Goal: Task Accomplishment & Management: Manage account settings

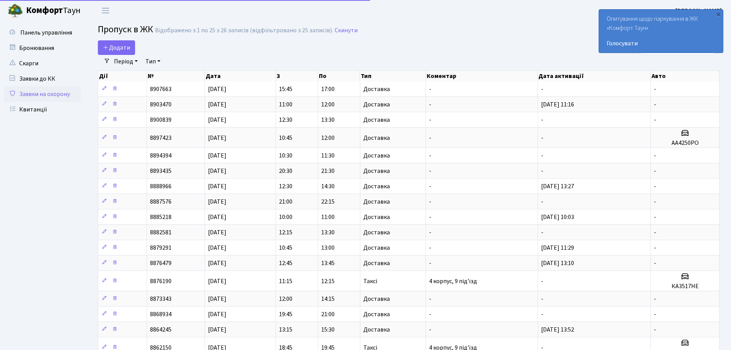
select select "25"
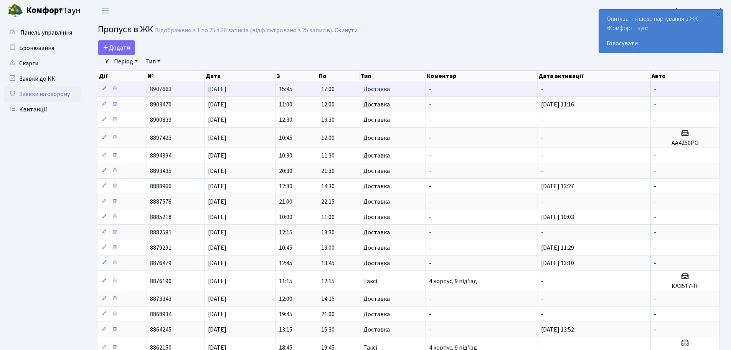
click at [267, 87] on td "[DATE]" at bounding box center [240, 88] width 71 height 15
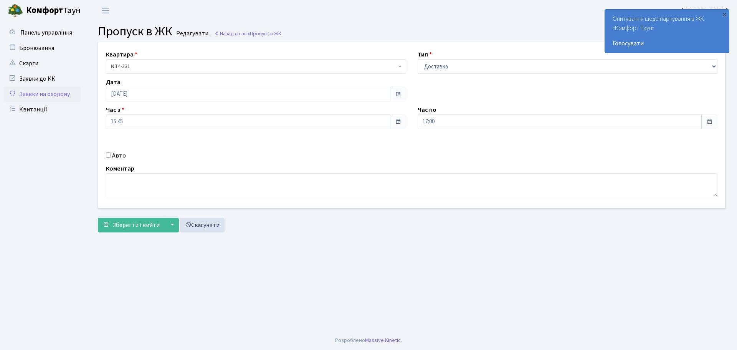
click at [707, 121] on span at bounding box center [709, 122] width 6 height 6
click at [445, 120] on input "17:00" at bounding box center [559, 121] width 284 height 15
click at [499, 150] on icon at bounding box center [505, 148] width 21 height 21
type input "17:30"
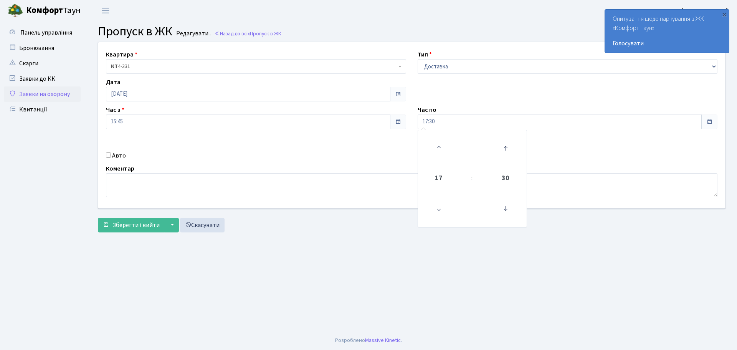
click at [396, 250] on main "Admin Пропуск в ЖК Редагувати Пропуск в ЖК Редагувати . Назад до всіх Пропуск в…" at bounding box center [411, 175] width 650 height 309
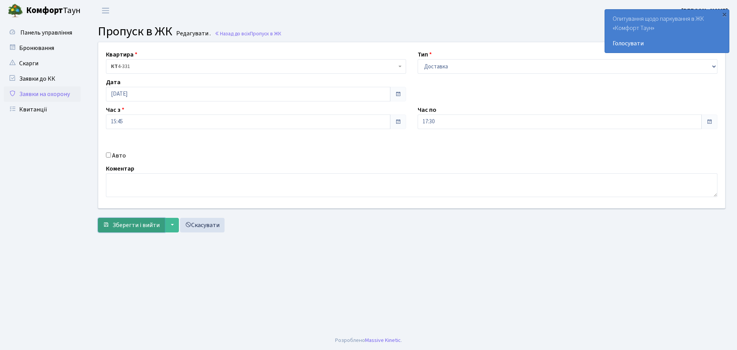
click at [140, 224] on span "Зберегти і вийти" at bounding box center [135, 225] width 47 height 8
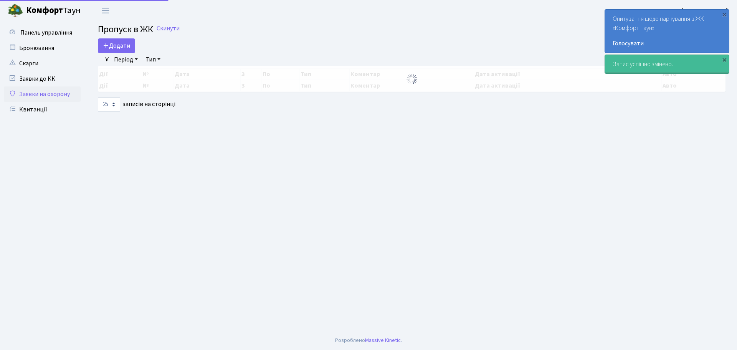
select select "25"
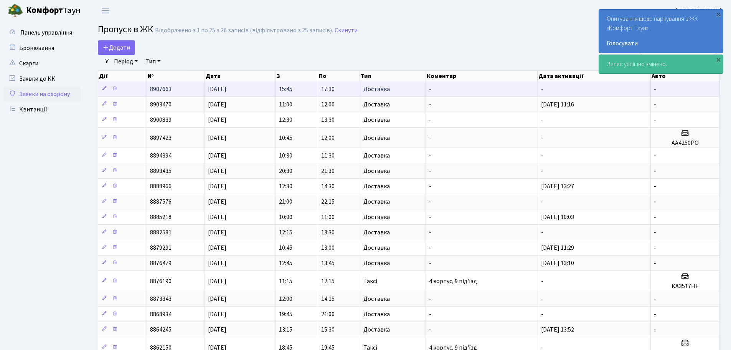
click at [328, 94] on td "17:30" at bounding box center [339, 88] width 42 height 15
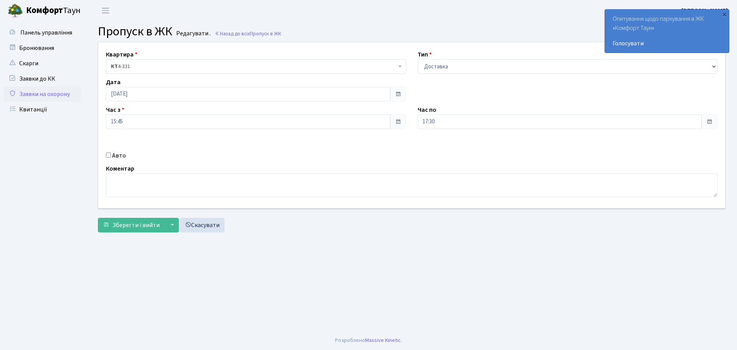
click at [357, 259] on main "Admin Пропуск в ЖК Редагувати Пропуск в ЖК Редагувати . Назад до всіх Пропуск в…" at bounding box center [411, 175] width 650 height 309
click at [35, 97] on link "Заявки на охорону" at bounding box center [42, 93] width 77 height 15
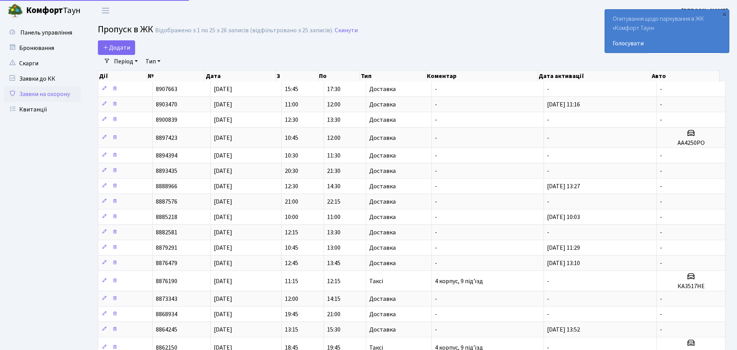
select select "25"
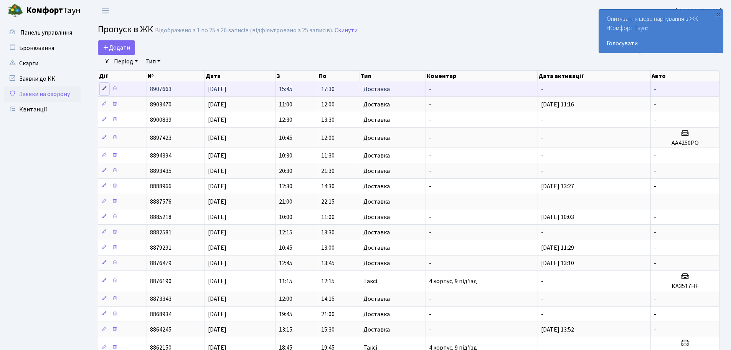
click at [106, 89] on icon at bounding box center [104, 88] width 5 height 5
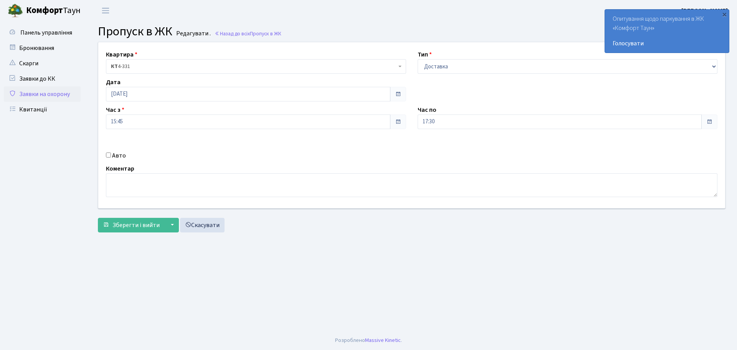
click at [110, 158] on div "Авто" at bounding box center [256, 155] width 312 height 9
click at [109, 157] on input "Авто" at bounding box center [108, 154] width 5 height 5
checkbox input "true"
click at [483, 154] on input "text" at bounding box center [567, 149] width 300 height 15
type input "r"
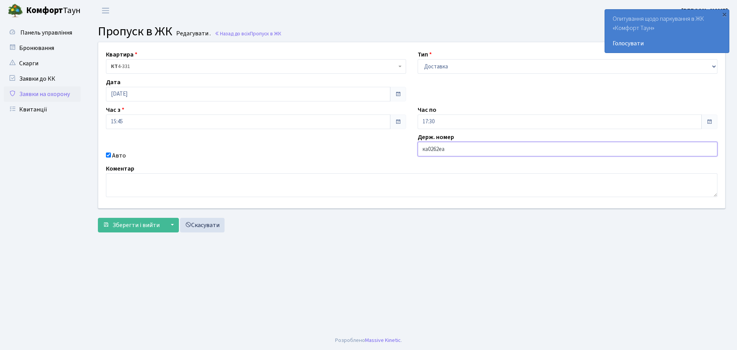
drag, startPoint x: 427, startPoint y: 152, endPoint x: 415, endPoint y: 152, distance: 11.5
click at [415, 152] on div "Держ. номер ка0262еа" at bounding box center [568, 146] width 312 height 28
click at [440, 151] on input "КА0262еа" at bounding box center [567, 149] width 300 height 15
type input "КА0262ЕА"
click at [125, 227] on span "Зберегти і вийти" at bounding box center [135, 225] width 47 height 8
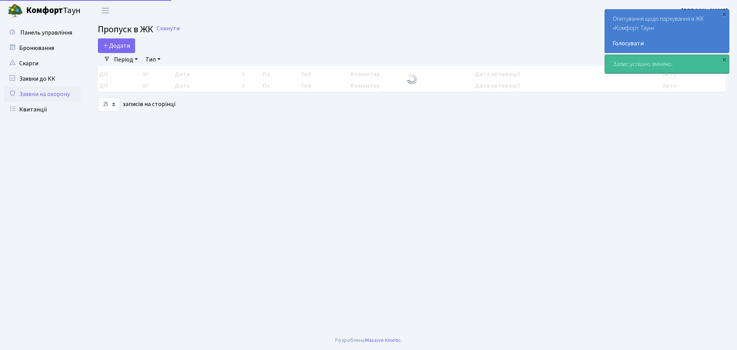
select select "25"
